Goal: Find specific page/section: Locate a particular part of the current website

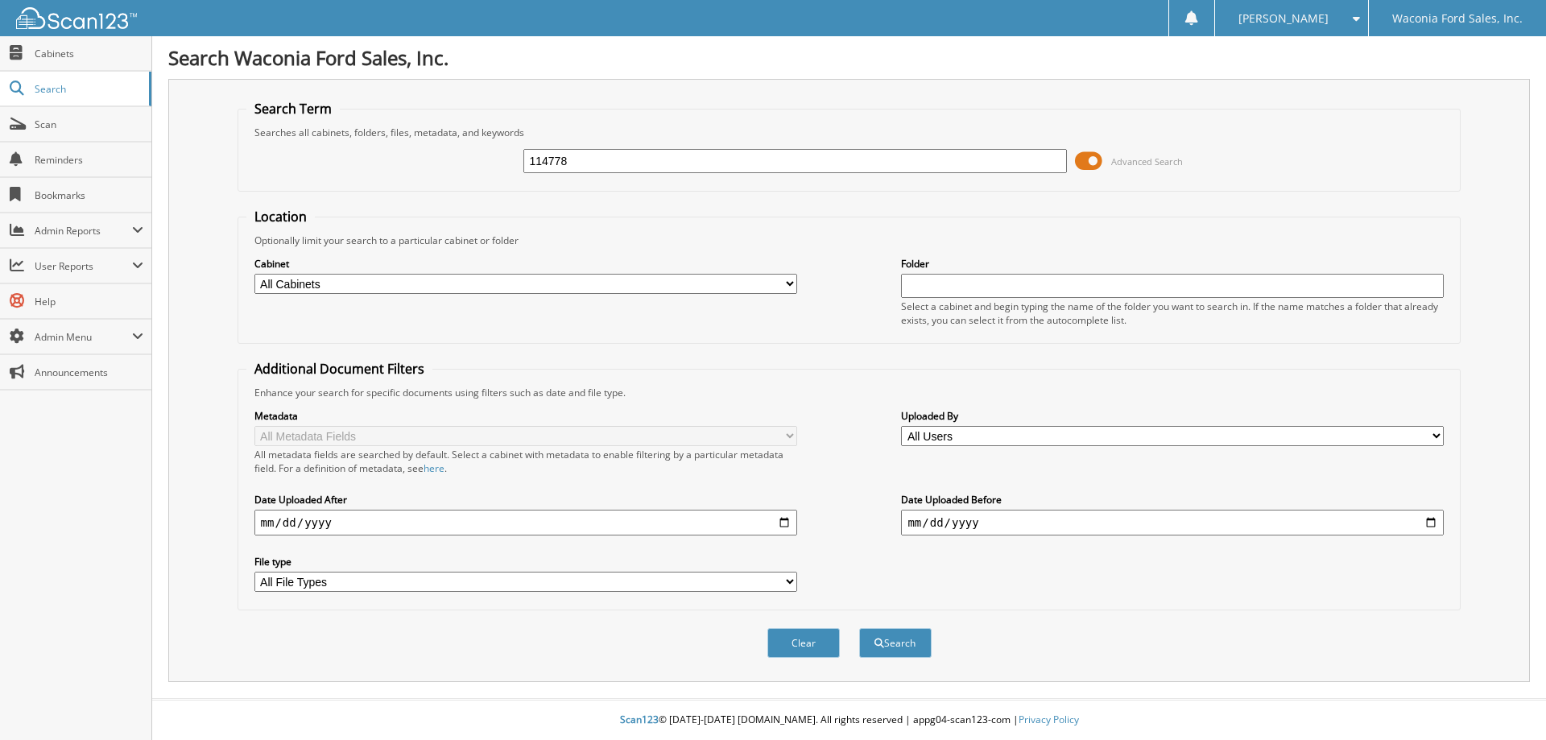
type input "114778"
click at [859, 628] on button "Search" at bounding box center [895, 643] width 72 height 30
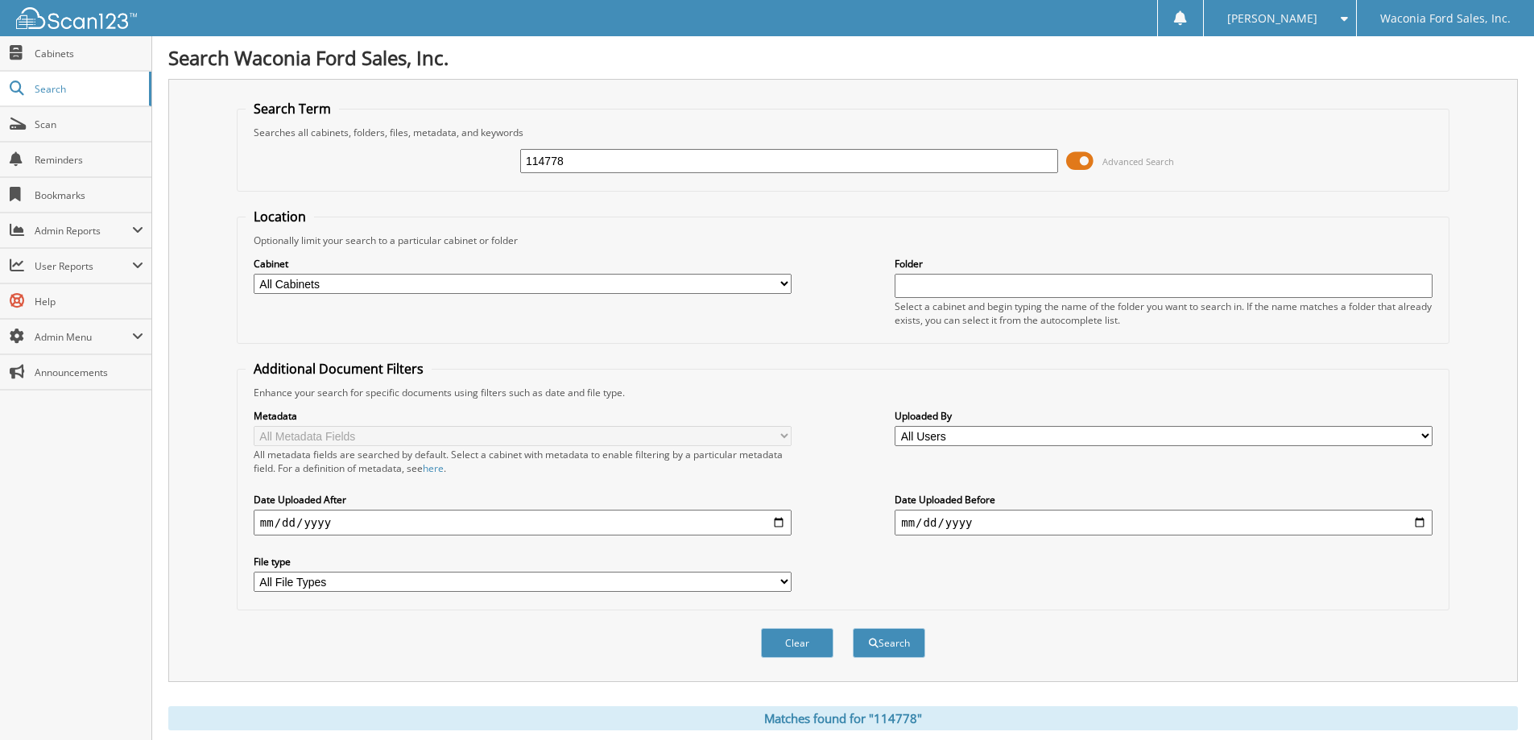
click at [1086, 159] on span at bounding box center [1079, 161] width 27 height 24
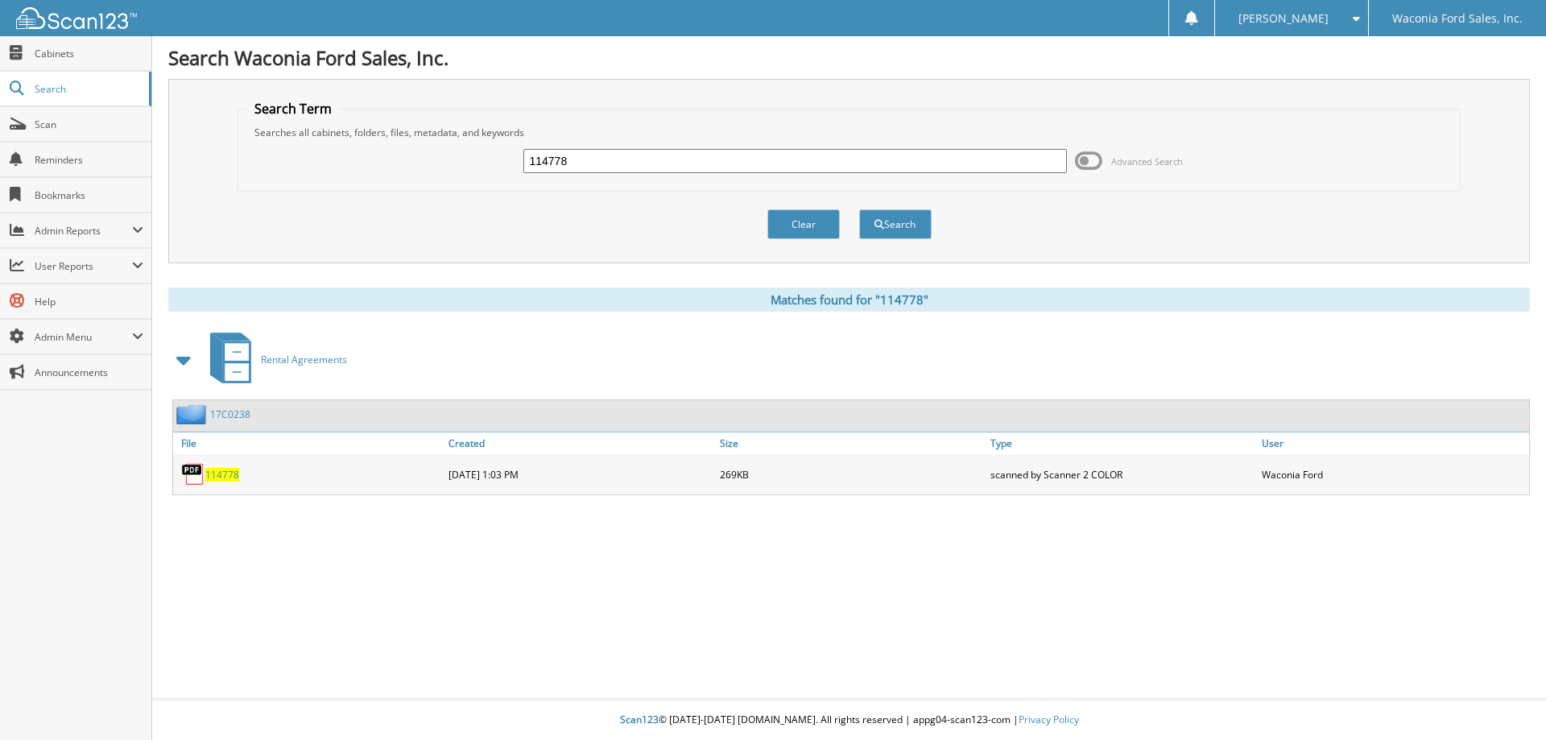
click at [219, 474] on span "114778" at bounding box center [222, 475] width 34 height 14
